Goal: Communication & Community: Answer question/provide support

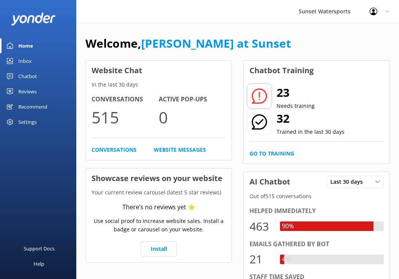
click at [27, 48] on div "Home" at bounding box center [25, 45] width 15 height 15
click at [27, 60] on div "Inbox" at bounding box center [24, 60] width 13 height 15
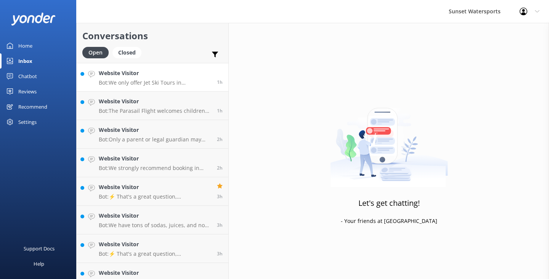
click at [176, 83] on p "Bot: We only offer Jet Ski Tours in [GEOGRAPHIC_DATA] due to local marine sanct…" at bounding box center [155, 82] width 112 height 7
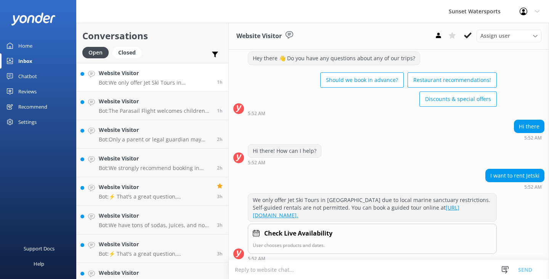
scroll to position [30, 0]
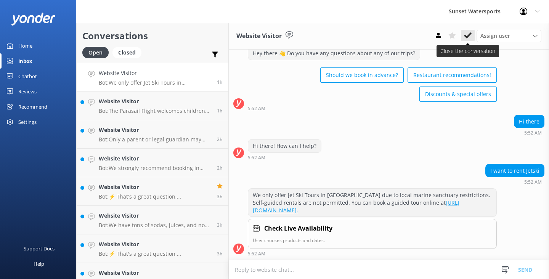
click at [467, 32] on icon at bounding box center [468, 36] width 8 height 8
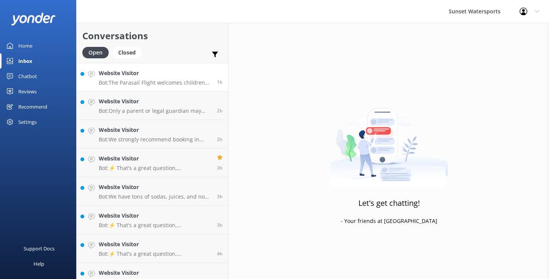
click at [189, 85] on p "Bot: The Parasail Flight welcomes children as young as 4, provided they meet th…" at bounding box center [155, 82] width 112 height 7
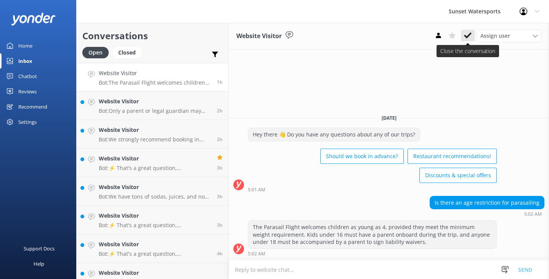
click at [470, 33] on use at bounding box center [468, 35] width 8 height 6
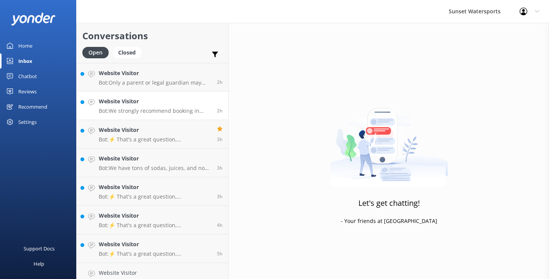
click at [177, 105] on h4 "Website Visitor" at bounding box center [155, 101] width 112 height 8
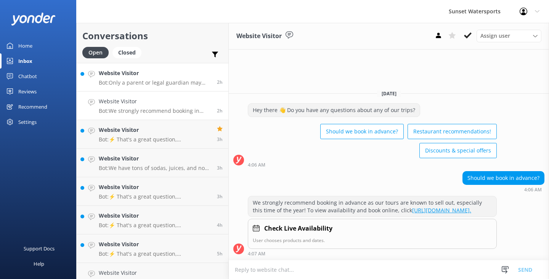
click at [170, 79] on div "Website Visitor Bot: Only a parent or legal guardian may sign the waiver for a …" at bounding box center [155, 77] width 112 height 16
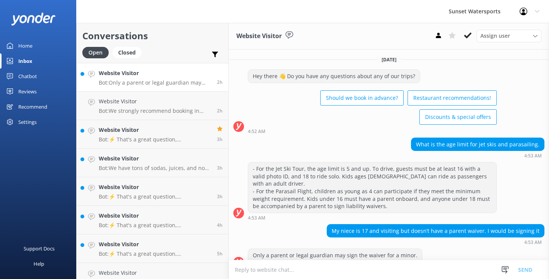
scroll to position [5, 0]
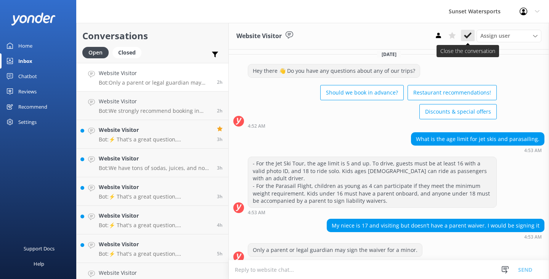
click at [464, 40] on button at bounding box center [468, 35] width 14 height 11
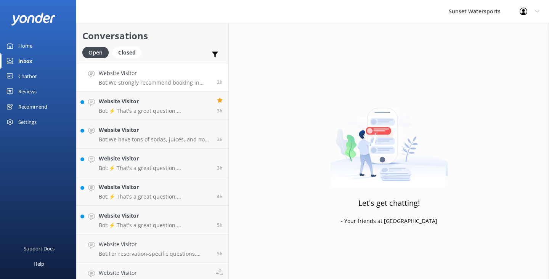
click at [186, 74] on h4 "Website Visitor" at bounding box center [155, 73] width 112 height 8
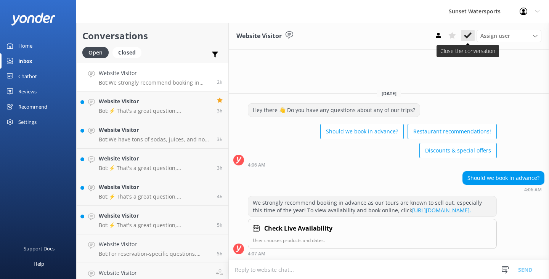
click at [466, 39] on button at bounding box center [468, 35] width 14 height 11
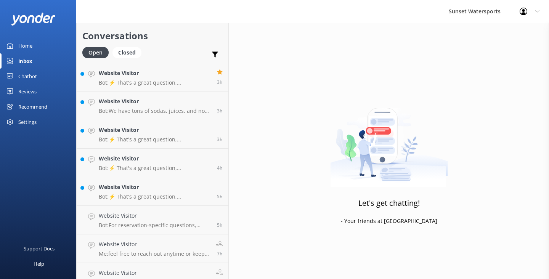
click at [32, 60] on link "Inbox" at bounding box center [38, 60] width 76 height 15
click at [161, 74] on h4 "Website Visitor" at bounding box center [153, 73] width 109 height 8
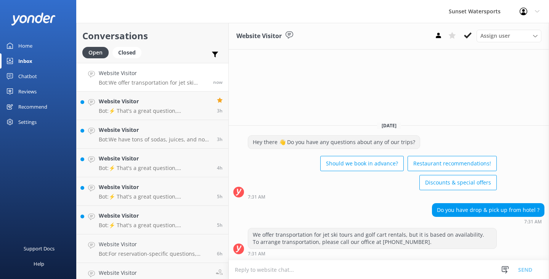
click at [257, 267] on textarea at bounding box center [389, 269] width 320 height 19
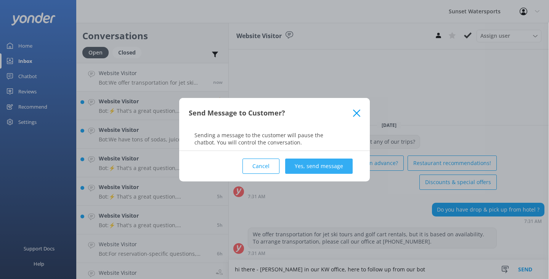
type textarea "hi there - [PERSON_NAME] in our KW office, here to follow up from our bot"
click at [327, 166] on button "Yes, send message" at bounding box center [318, 166] width 67 height 15
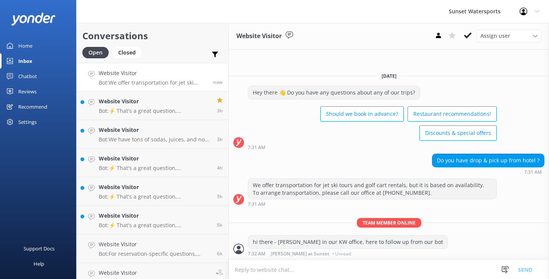
click at [250, 269] on textarea at bounding box center [389, 269] width 320 height 19
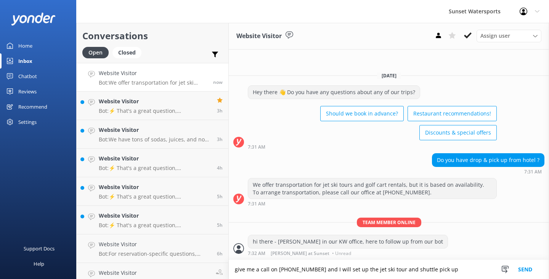
type textarea "give me a call on [PHONE_NUMBER] and I will set up the jet ski tour and shuttle…"
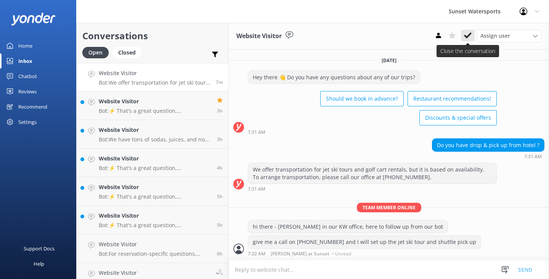
click at [466, 35] on icon at bounding box center [468, 36] width 8 height 8
